Goal: Task Accomplishment & Management: Use online tool/utility

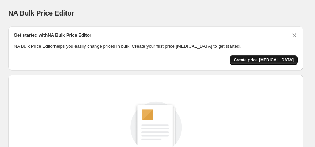
click at [260, 61] on span "Create price [MEDICAL_DATA]" at bounding box center [263, 60] width 60 height 6
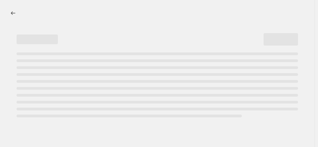
select select "percentage"
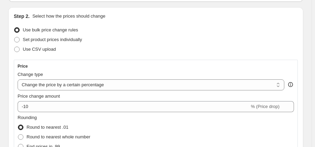
scroll to position [80, 0]
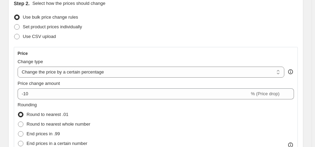
click at [63, 86] on div "Price change amount -10 % (Price drop)" at bounding box center [156, 89] width 276 height 19
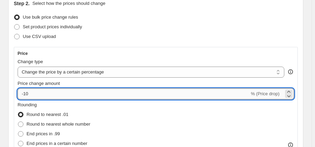
click at [59, 88] on input "-10" at bounding box center [134, 93] width 232 height 11
type input "-1"
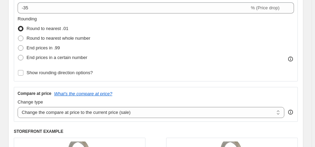
click at [96, 102] on div "Price Change type Change the price to a certain amount Change the price by a ce…" at bounding box center [156, 41] width 284 height 160
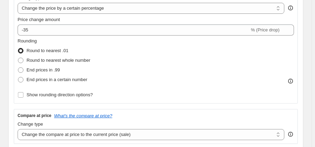
scroll to position [134, 0]
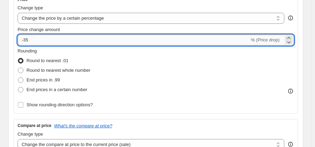
click at [44, 39] on input "-35" at bounding box center [134, 39] width 232 height 11
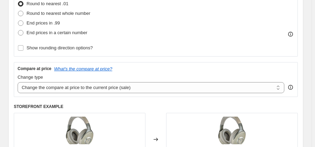
scroll to position [168, 0]
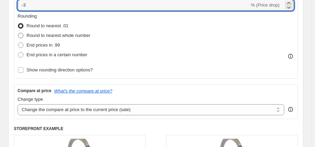
type input "-35"
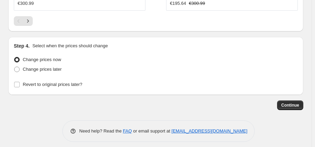
scroll to position [796, 0]
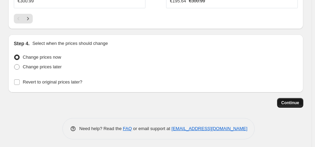
click at [282, 98] on button "Continue" at bounding box center [290, 103] width 26 height 10
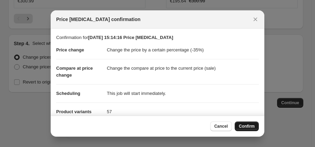
click at [247, 123] on button "Confirm" at bounding box center [246, 126] width 24 height 10
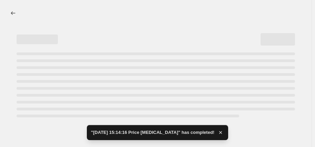
select select "percentage"
